Goal: Browse casually

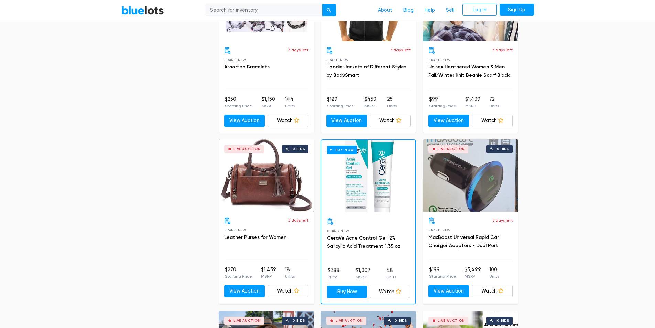
scroll to position [1032, 0]
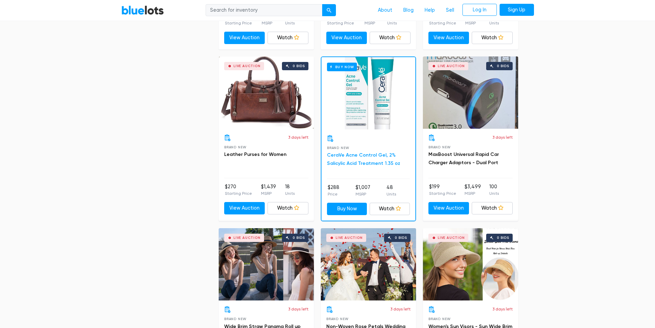
click at [356, 153] on link "CeraVe Acne Control Gel, 2% Salicylic Acid Treatment 1.35 oz" at bounding box center [363, 159] width 73 height 14
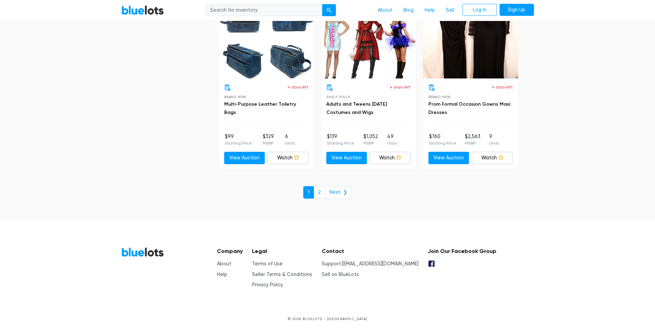
scroll to position [2958, 0]
click at [319, 192] on link "2" at bounding box center [320, 192] width 12 height 12
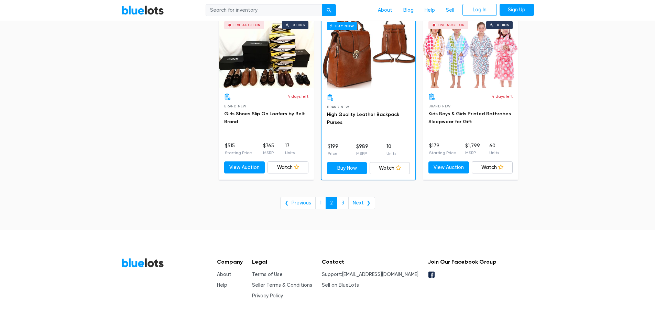
scroll to position [2786, 0]
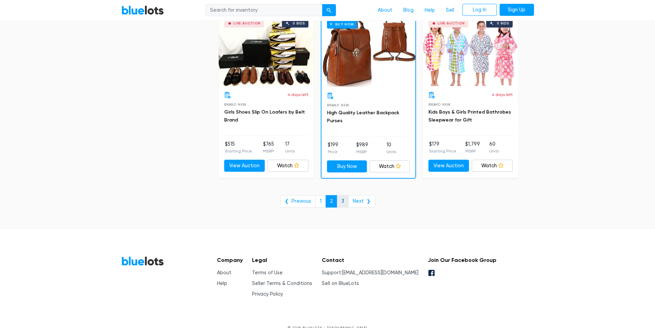
click at [344, 198] on link "3" at bounding box center [343, 201] width 12 height 12
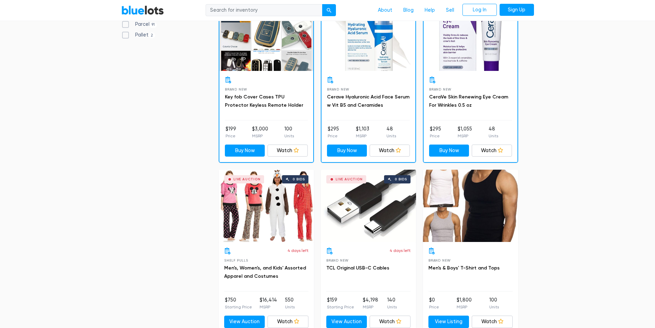
scroll to position [241, 0]
